Goal: Task Accomplishment & Management: Use online tool/utility

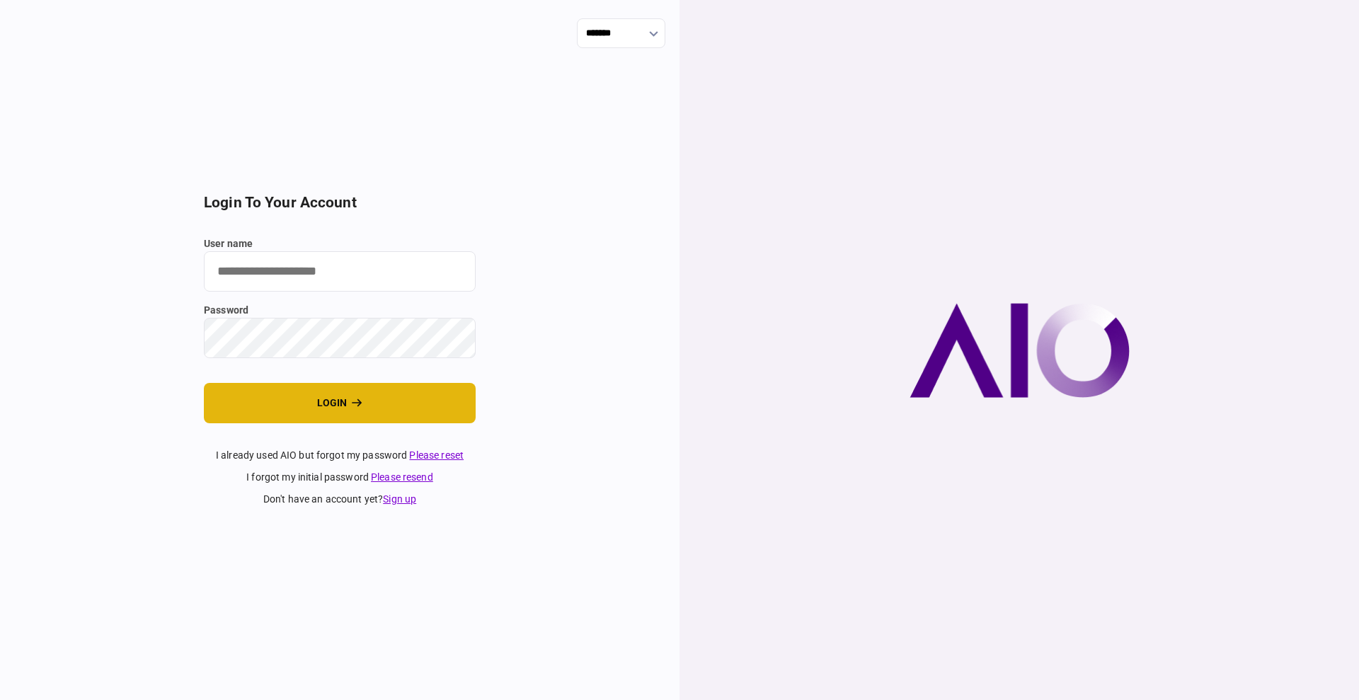
type input "****"
click at [308, 396] on button "login" at bounding box center [340, 403] width 272 height 40
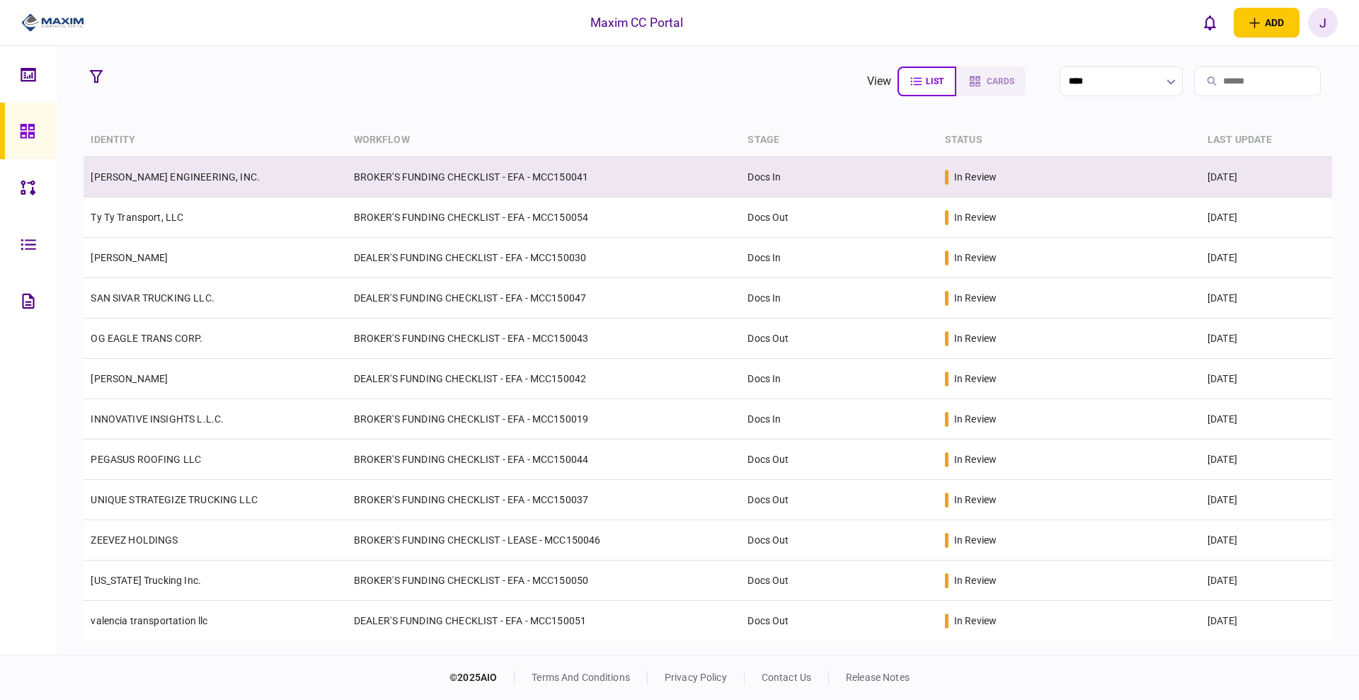
click at [178, 176] on link "[PERSON_NAME] ENGINEERING, INC." at bounding box center [175, 176] width 169 height 11
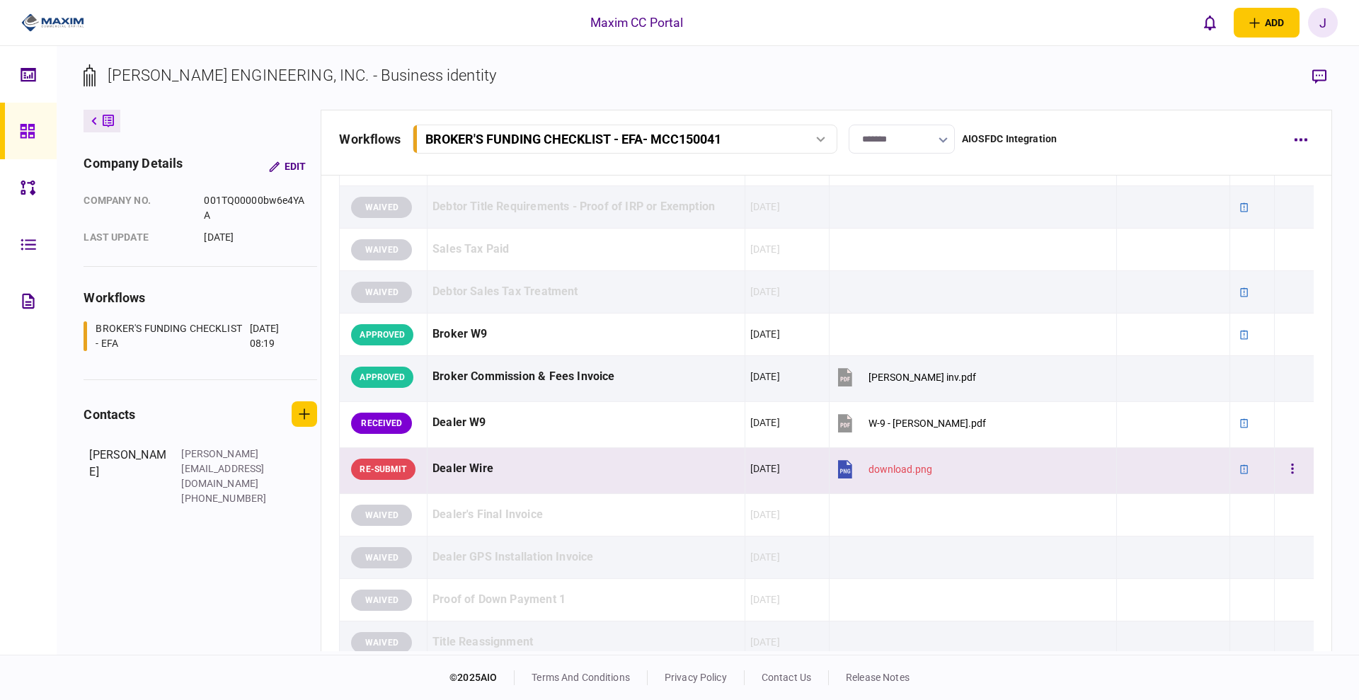
scroll to position [1318, 0]
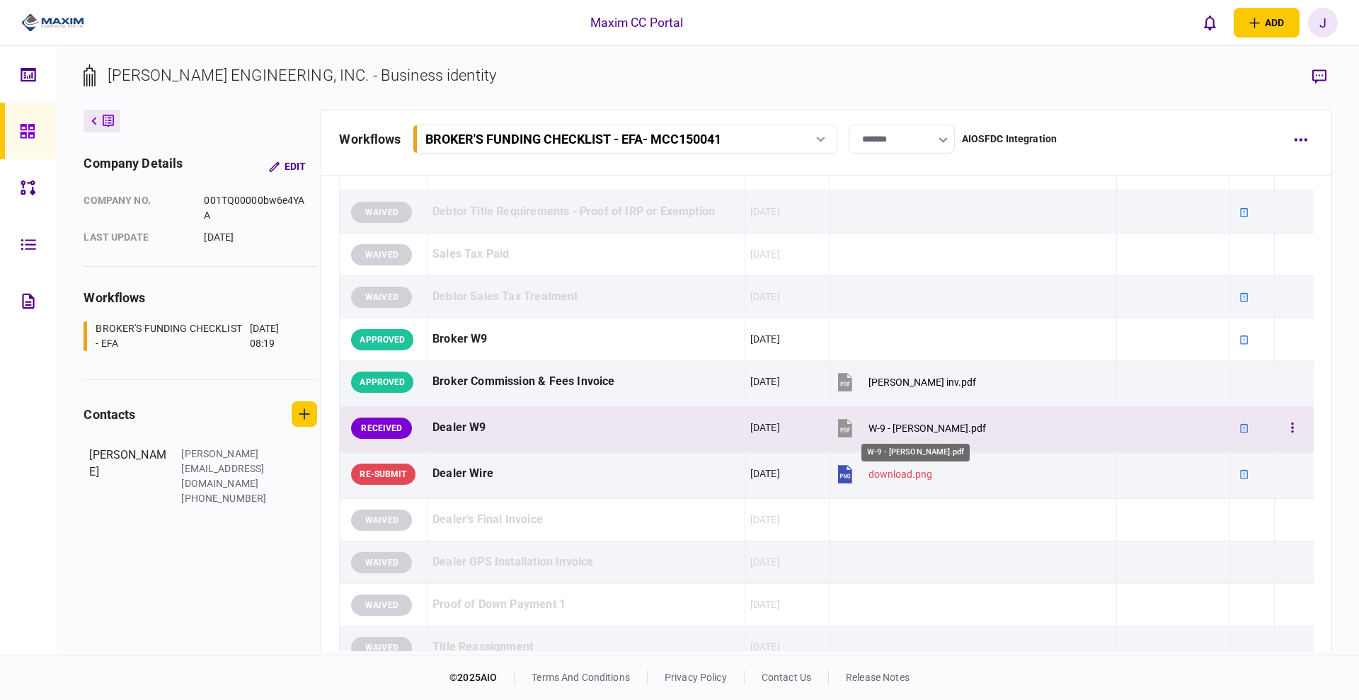
click at [891, 423] on div "W-9 - [PERSON_NAME].pdf" at bounding box center [928, 428] width 118 height 11
click at [898, 428] on div "W-9 - [PERSON_NAME].pdf" at bounding box center [928, 428] width 118 height 11
click at [1280, 428] on button "button" at bounding box center [1292, 428] width 25 height 25
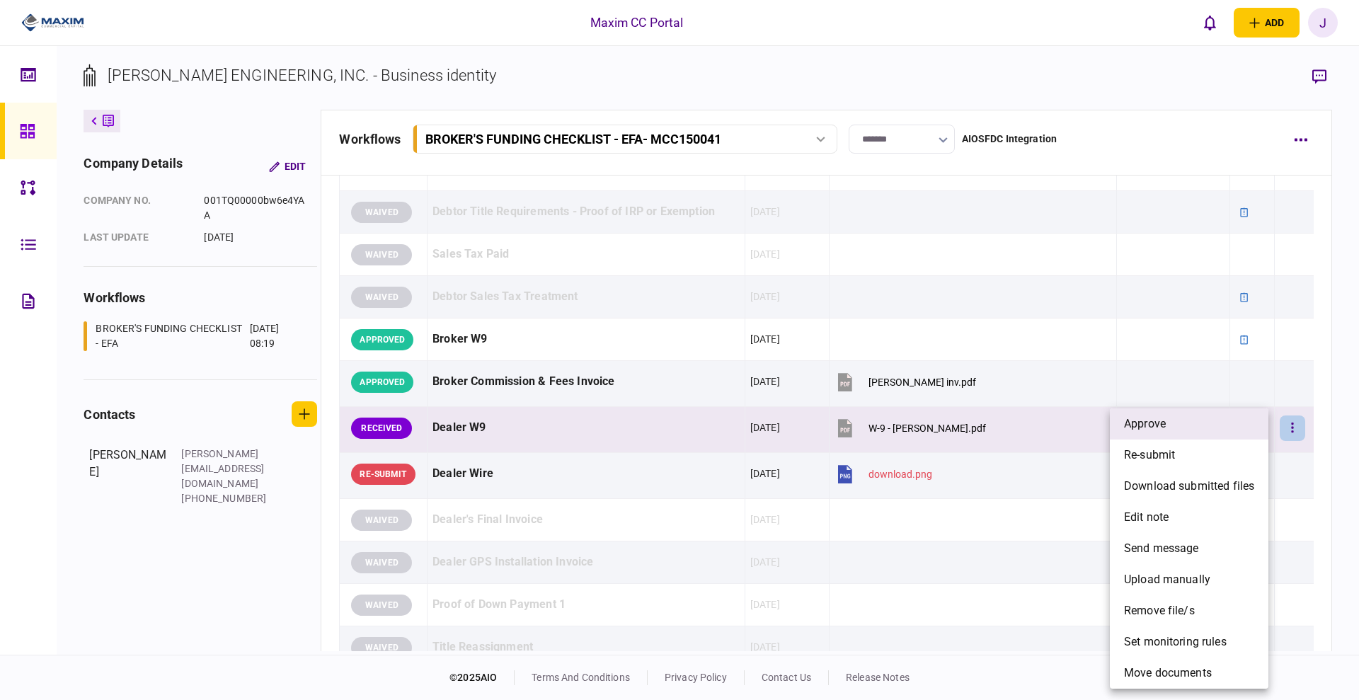
click at [1194, 428] on li "approve" at bounding box center [1189, 424] width 159 height 31
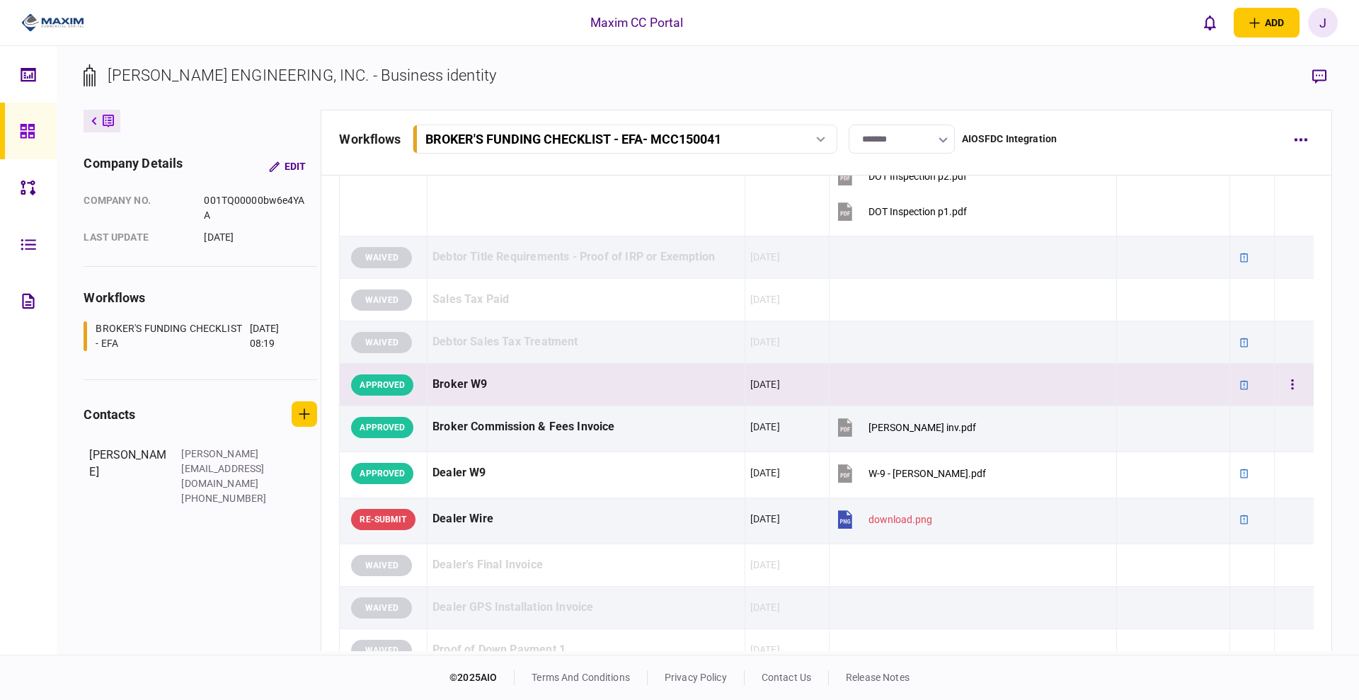
scroll to position [1229, 0]
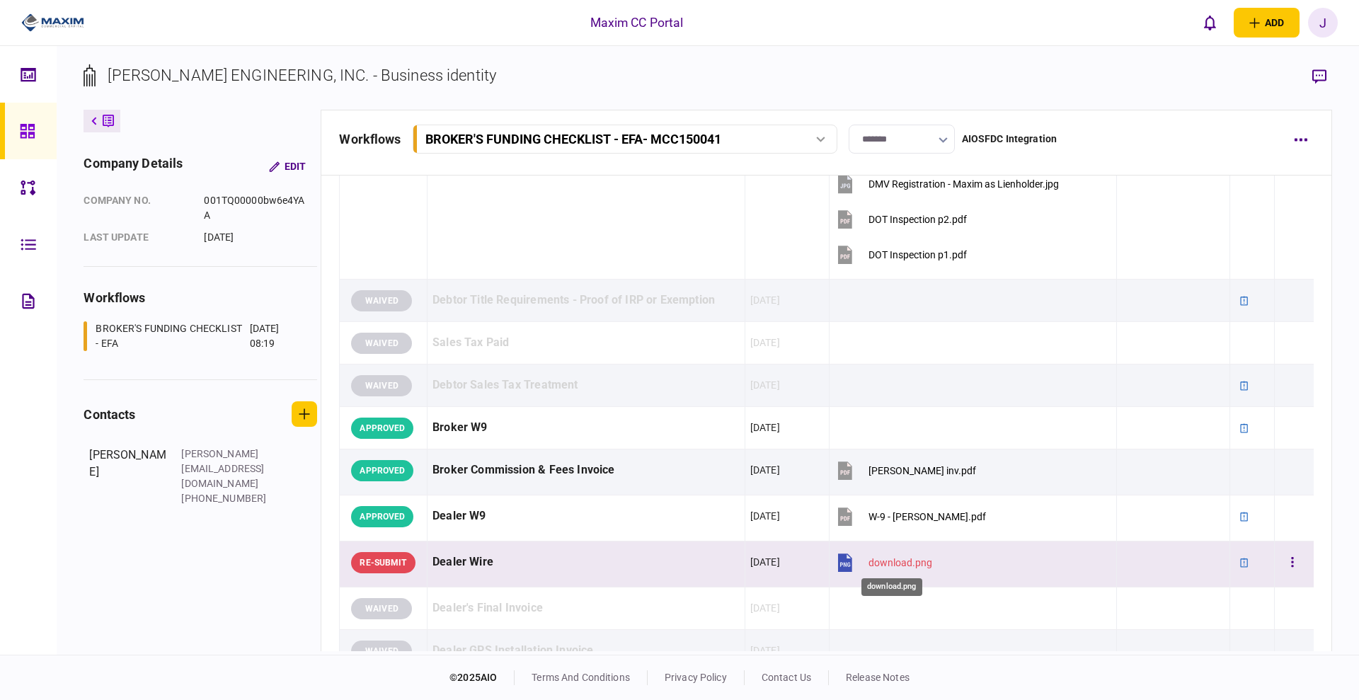
click at [883, 561] on div "download.png" at bounding box center [901, 562] width 64 height 11
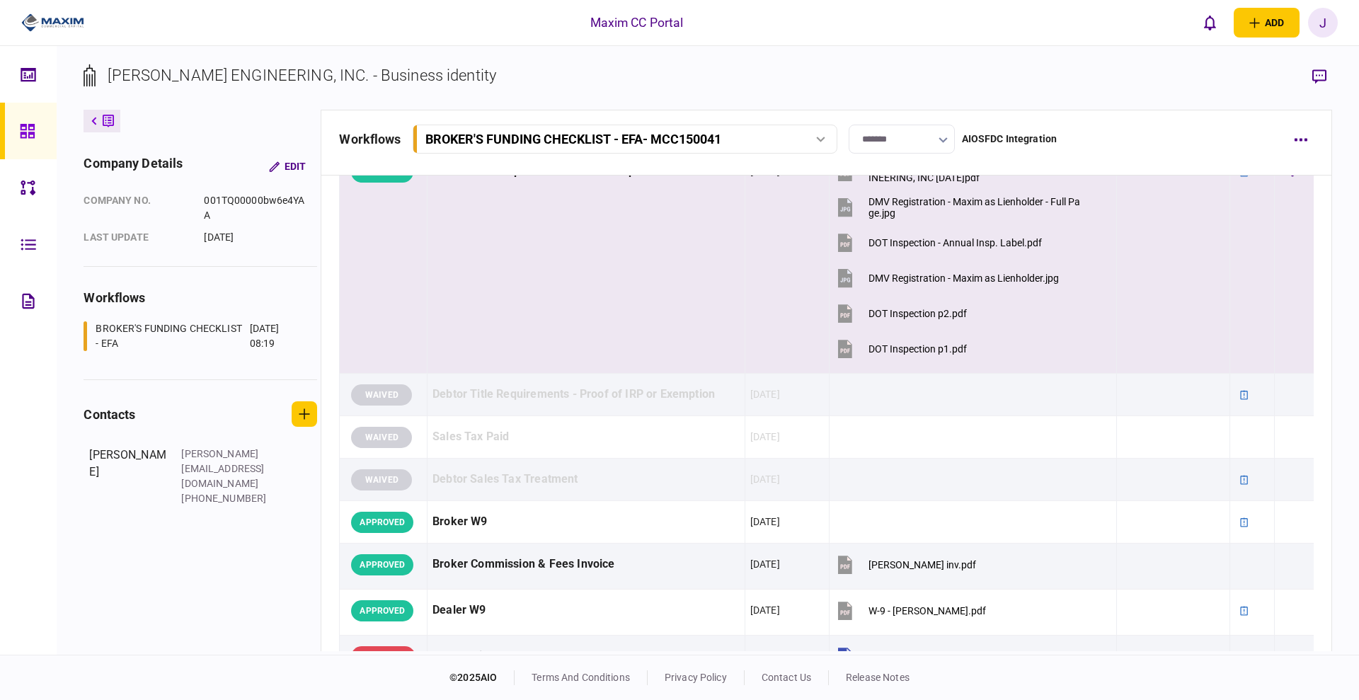
scroll to position [1239, 0]
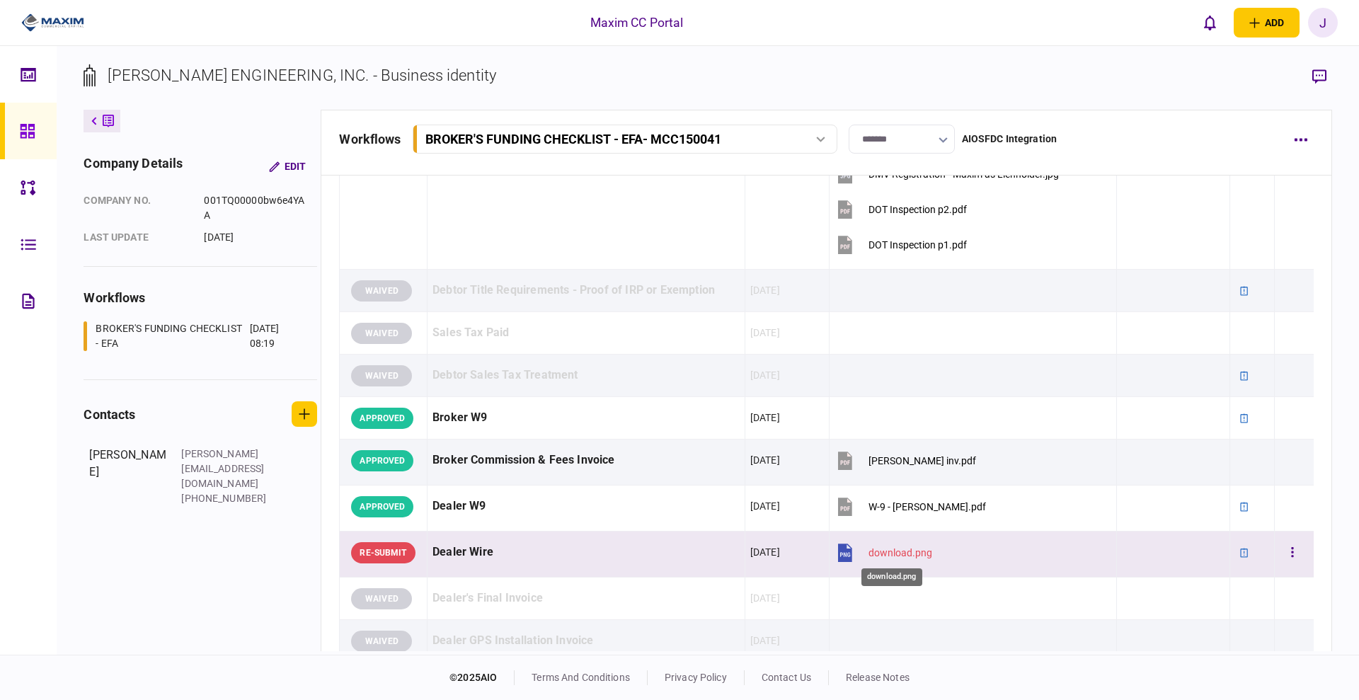
click at [896, 552] on div "download.png" at bounding box center [901, 552] width 64 height 11
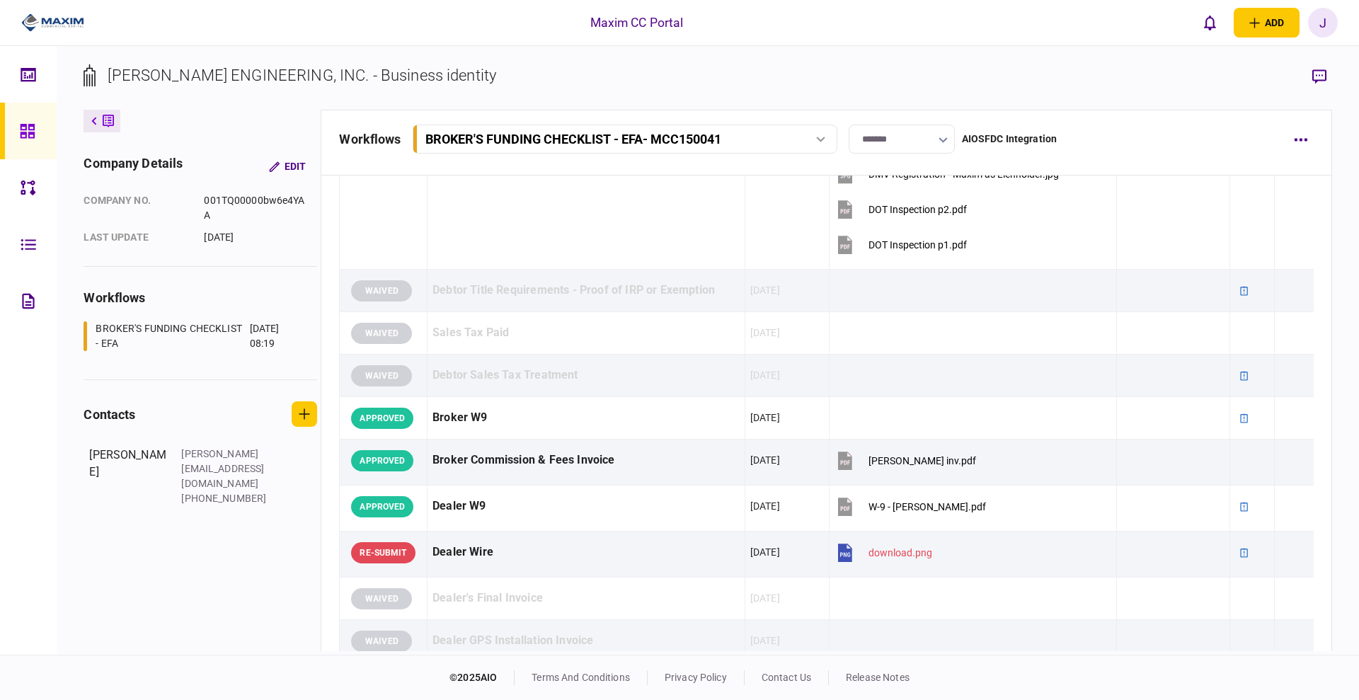
click at [1034, 71] on section "[PERSON_NAME] ENGINEERING, INC. - Business identity" at bounding box center [708, 87] width 1248 height 46
